Goal: Task Accomplishment & Management: Manage account settings

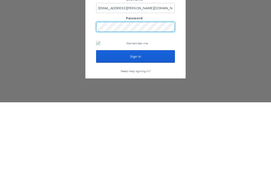
scroll to position [21, 0]
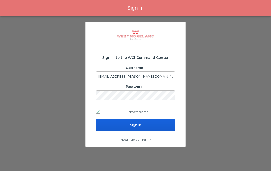
click at [157, 119] on input "Sign In" at bounding box center [135, 125] width 79 height 13
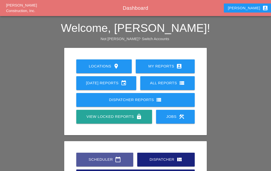
click at [108, 160] on div "Scheduler calendar_today" at bounding box center [104, 160] width 41 height 6
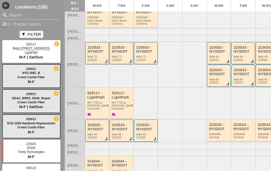
scroll to position [21, 0]
click at [119, 160] on div "224044 - NYSDOT" at bounding box center [122, 164] width 20 height 8
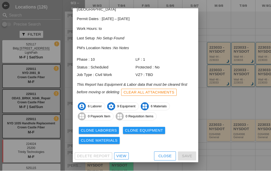
scroll to position [26, 0]
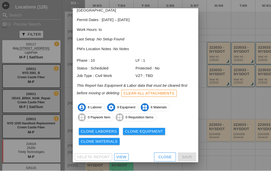
click at [128, 161] on div "Delete Report View Close Save" at bounding box center [136, 157] width 126 height 13
click at [120, 155] on div "View" at bounding box center [122, 158] width 10 height 6
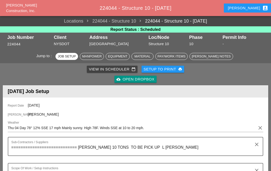
click at [249, 6] on div "Luca account_box" at bounding box center [248, 8] width 40 height 6
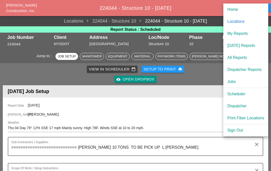
click at [242, 106] on div "Dispatcher" at bounding box center [246, 106] width 37 height 6
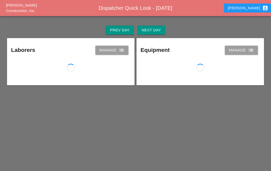
scroll to position [21, 0]
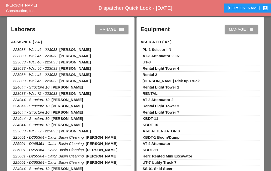
click at [250, 11] on div "Luca account_box" at bounding box center [248, 8] width 40 height 6
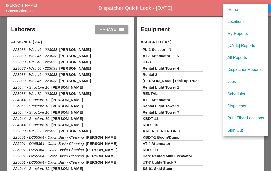
click at [242, 94] on div "Scheduler" at bounding box center [246, 94] width 37 height 6
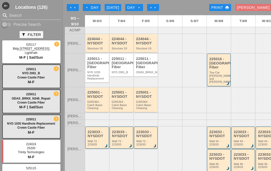
click at [257, 9] on div "Luca account_box" at bounding box center [256, 8] width 38 height 6
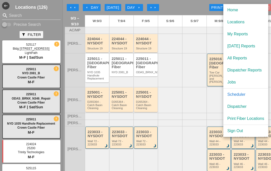
click at [232, 12] on div "Home" at bounding box center [246, 10] width 37 height 6
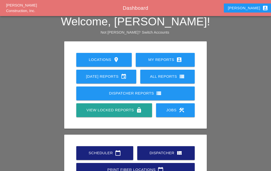
scroll to position [28, 0]
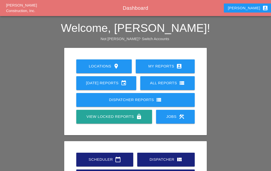
click at [262, 5] on icon "account_box" at bounding box center [265, 8] width 6 height 6
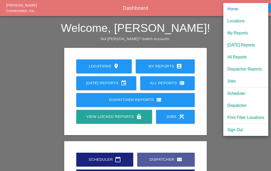
click at [158, 160] on div "Dispatcher view_quilt" at bounding box center [165, 160] width 41 height 6
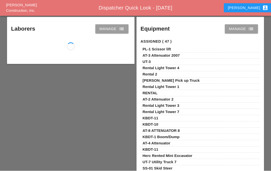
scroll to position [21, 0]
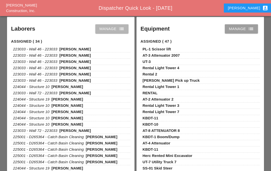
click at [113, 28] on div "Manage list" at bounding box center [111, 29] width 25 height 6
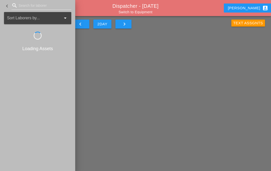
scroll to position [21, 0]
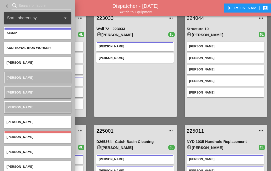
click at [151, 100] on div "Ricardo Capao Luis Ocasio" at bounding box center [135, 77] width 78 height 75
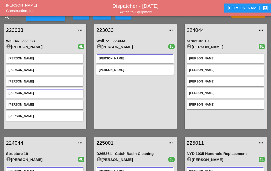
scroll to position [5, 0]
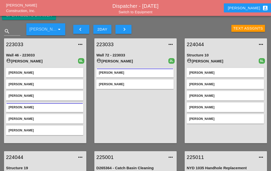
click at [247, 8] on div "Luca account_box" at bounding box center [248, 8] width 40 height 6
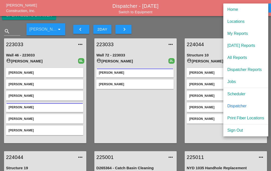
click at [146, 13] on link "Switch to Equipment" at bounding box center [136, 12] width 34 height 4
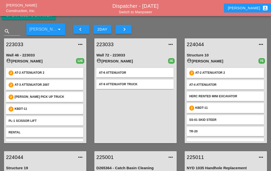
click at [151, 13] on link "Switch to Manpower" at bounding box center [135, 12] width 33 height 4
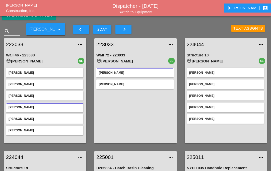
click at [129, 31] on button "keyboard_arrow_right" at bounding box center [124, 29] width 16 height 9
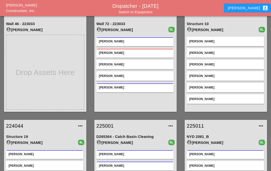
scroll to position [37, 0]
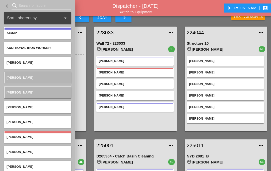
scroll to position [14, 0]
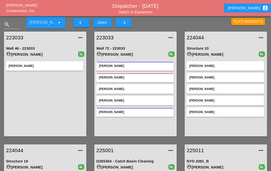
click at [251, 6] on div "Luca account_box" at bounding box center [248, 8] width 40 height 6
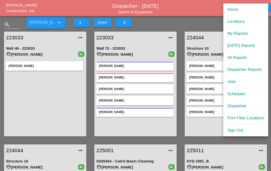
click at [208, 25] on div "Text Assgnts" at bounding box center [226, 21] width 90 height 15
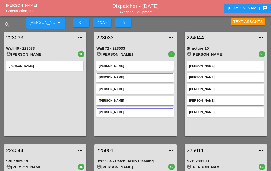
scroll to position [0, 0]
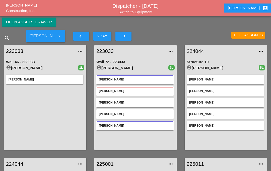
click at [18, 23] on div "Open Assets Drawer" at bounding box center [29, 22] width 46 height 6
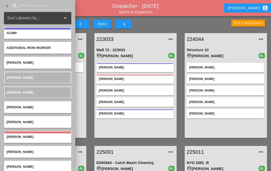
click at [92, 99] on div "223033 more_horiz Wall 72 - 223033 account_circle Ricardo Capao 5L Ricardo Capa…" at bounding box center [135, 85] width 90 height 113
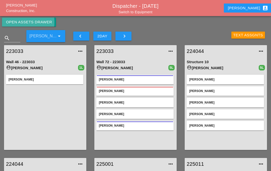
click at [22, 21] on div "Open Assets Drawer" at bounding box center [29, 22] width 46 height 6
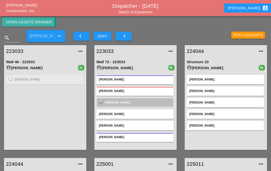
click at [33, 21] on div "Open Assets Drawer" at bounding box center [29, 22] width 46 height 6
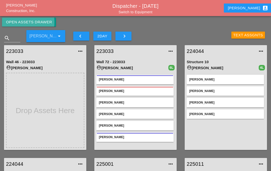
click at [19, 21] on div "Open Assets Drawer" at bounding box center [29, 22] width 46 height 6
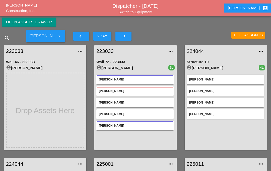
click at [37, 21] on div "Open Assets Drawer" at bounding box center [29, 22] width 46 height 6
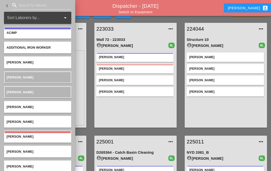
scroll to position [11, 0]
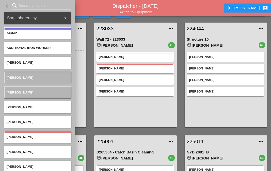
click at [94, 113] on div "Wall 72 - 223033 account_circle Ricardo Capao 4L Ricardo Capao Sal Barbieri Hug…" at bounding box center [135, 81] width 82 height 93
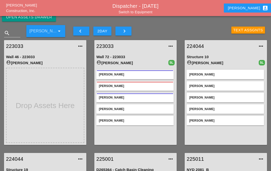
scroll to position [0, 0]
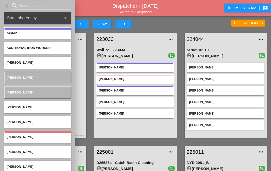
click at [176, 26] on div "keyboard_arrow_left 2DAY keyboard_arrow_right" at bounding box center [124, 22] width 112 height 15
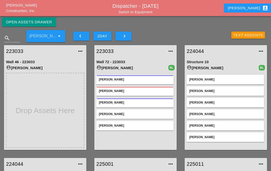
click at [271, 81] on div "224044 more_horiz Structure 10 account_circle [PERSON_NAME] 6L [PERSON_NAME] [P…" at bounding box center [226, 97] width 90 height 113
